Goal: Find contact information: Find contact information

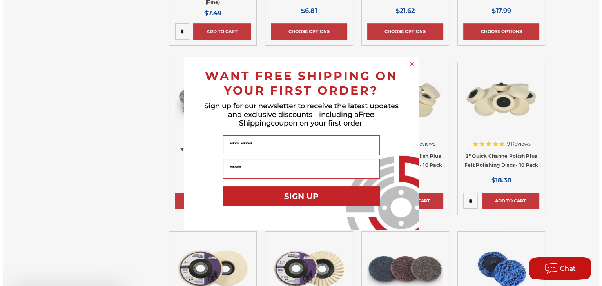
scroll to position [565, 0]
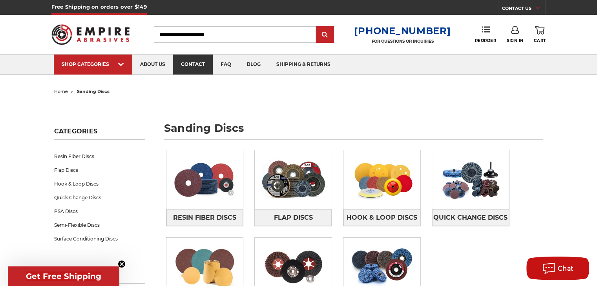
click at [196, 60] on link "contact" at bounding box center [193, 65] width 40 height 20
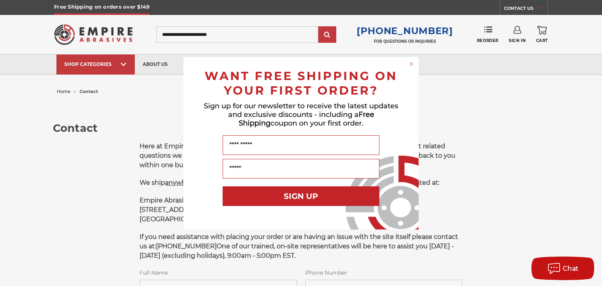
click at [411, 62] on circle "Close dialog" at bounding box center [411, 63] width 7 height 7
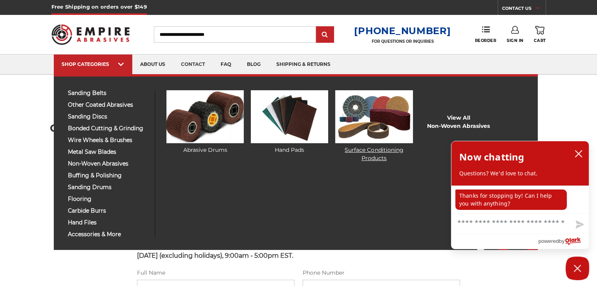
click at [379, 126] on img at bounding box center [373, 116] width 77 height 53
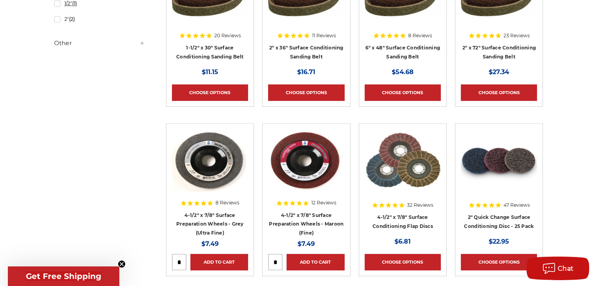
scroll to position [558, 0]
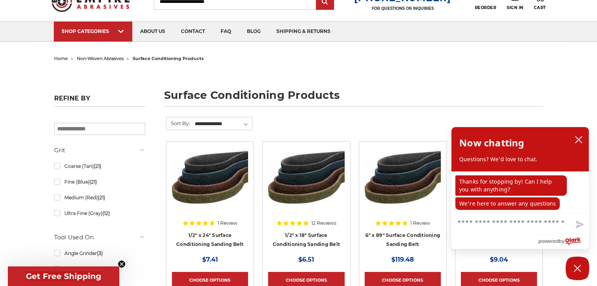
scroll to position [32, 0]
